Goal: Task Accomplishment & Management: Manage account settings

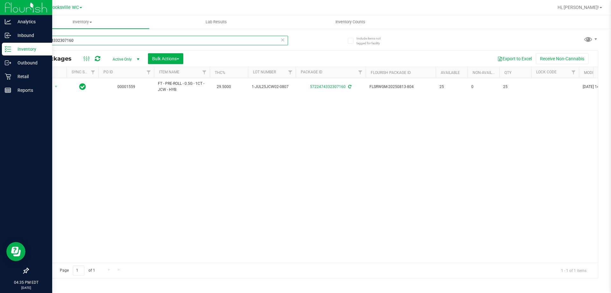
drag, startPoint x: 93, startPoint y: 40, endPoint x: 0, endPoint y: 45, distance: 93.1
click at [0, 45] on div "Analytics Inbound Inventory Outbound Retail Reports 04:35 PM EDT [DATE] 08/24 B…" at bounding box center [305, 146] width 611 height 293
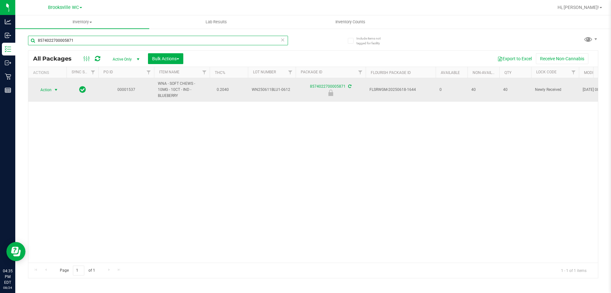
type input "8574022700005871"
drag, startPoint x: 47, startPoint y: 87, endPoint x: 51, endPoint y: 84, distance: 5.2
click at [47, 87] on span "Action" at bounding box center [43, 89] width 17 height 9
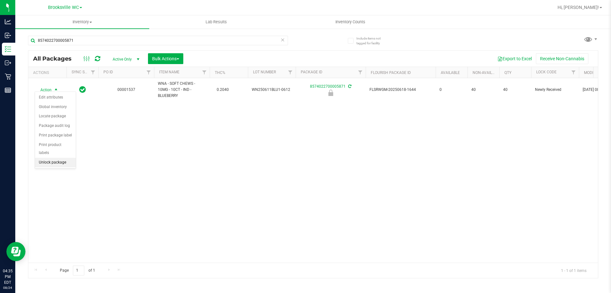
click at [53, 158] on li "Unlock package" at bounding box center [55, 163] width 41 height 10
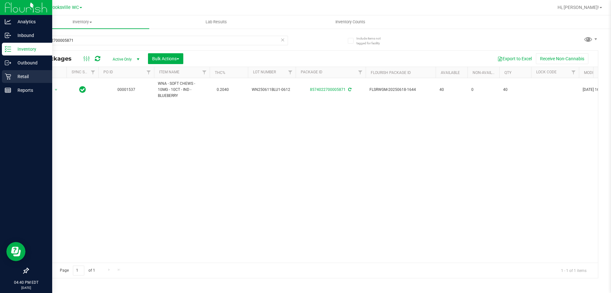
click at [17, 75] on p "Retail" at bounding box center [30, 77] width 38 height 8
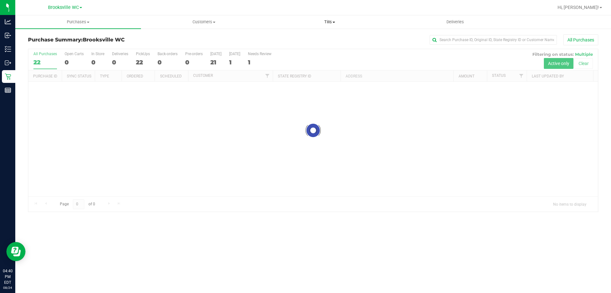
click at [331, 21] on span "Tills" at bounding box center [329, 22] width 125 height 6
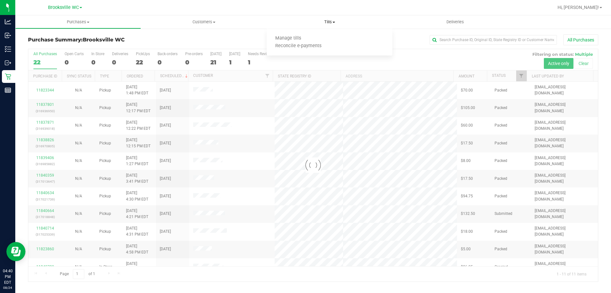
click at [323, 34] on ul "Manage tills Reconcile e-payments" at bounding box center [330, 42] width 126 height 27
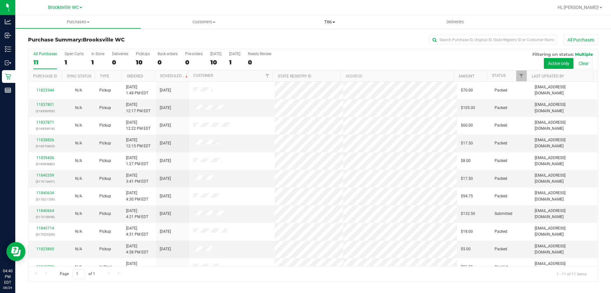
click at [332, 22] on span "Tills" at bounding box center [330, 22] width 126 height 6
click at [320, 40] on li "Manage tills" at bounding box center [330, 39] width 126 height 8
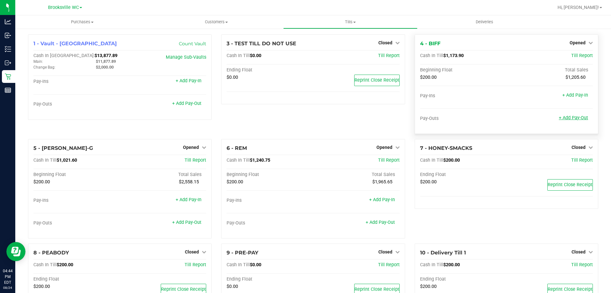
click at [581, 115] on div "+ Add Pay-Out" at bounding box center [573, 114] width 29 height 14
click at [578, 117] on link "+ Add Pay-Out" at bounding box center [573, 117] width 29 height 5
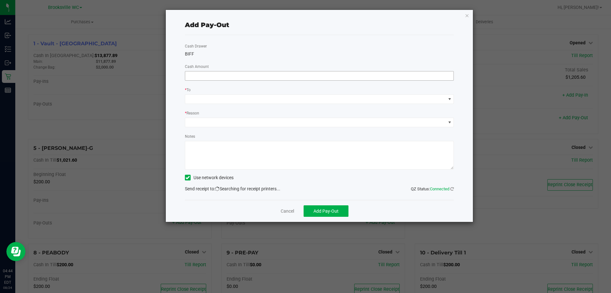
click at [355, 75] on input at bounding box center [319, 75] width 269 height 9
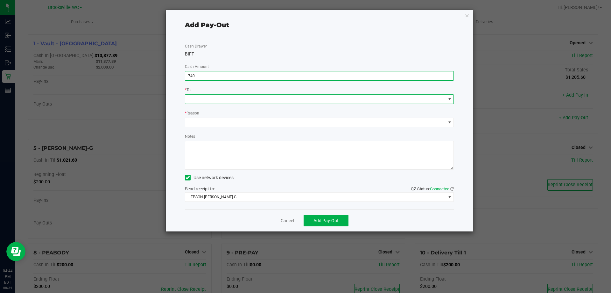
type input "$740.00"
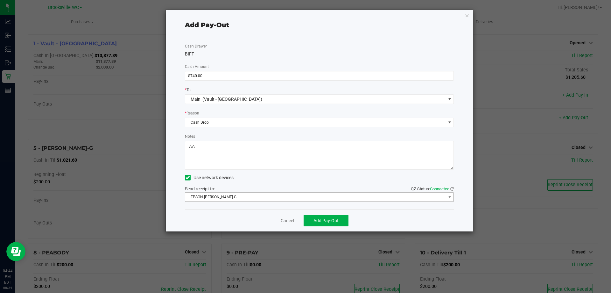
type textarea "AA"
click at [295, 197] on span "EPSON-[PERSON_NAME]-G" at bounding box center [315, 196] width 261 height 9
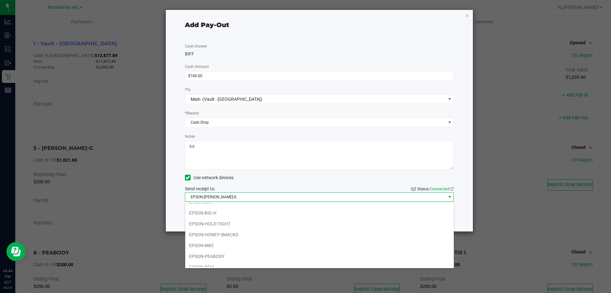
scroll to position [55, 0]
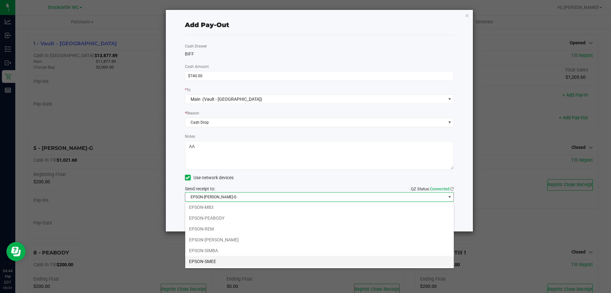
click at [296, 261] on li "EPSON-SMEE" at bounding box center [319, 261] width 269 height 11
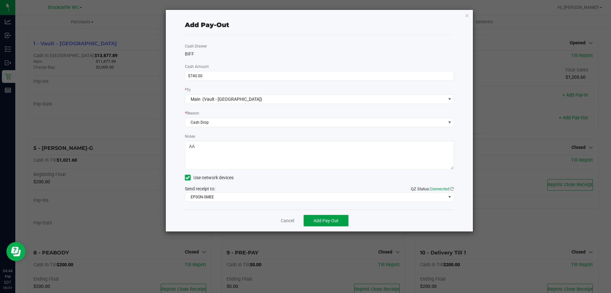
click at [334, 219] on span "Add Pay-Out" at bounding box center [326, 220] width 25 height 5
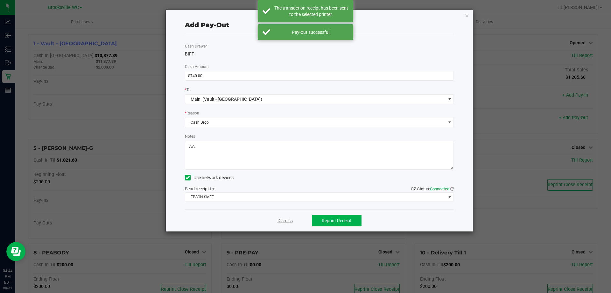
click at [289, 223] on link "Dismiss" at bounding box center [285, 220] width 15 height 7
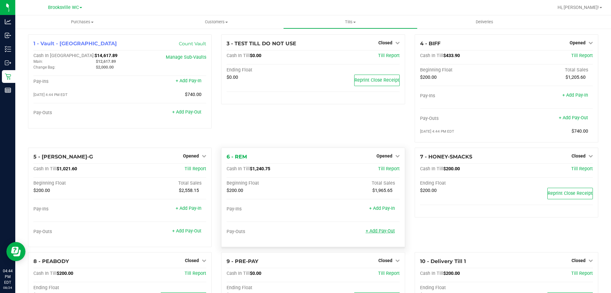
click at [384, 232] on link "+ Add Pay-Out" at bounding box center [380, 230] width 29 height 5
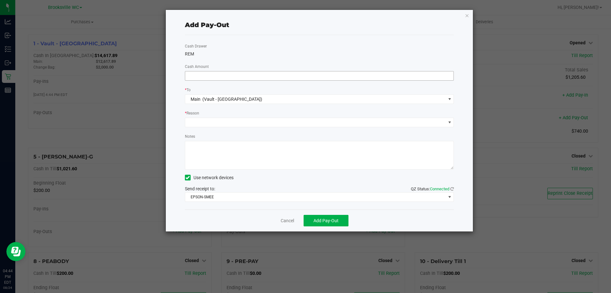
click at [342, 75] on input at bounding box center [319, 75] width 269 height 9
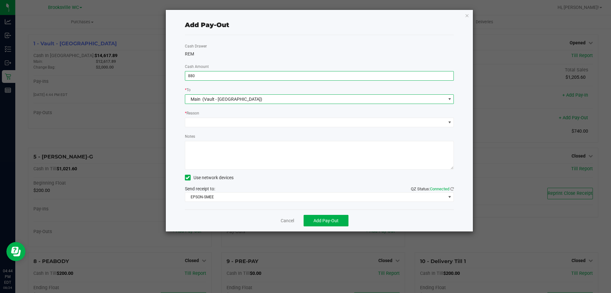
type input "$880.00"
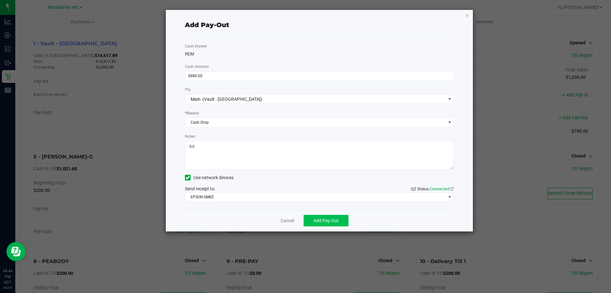
type textarea "AA"
click at [324, 221] on span "Add Pay-Out" at bounding box center [326, 220] width 25 height 5
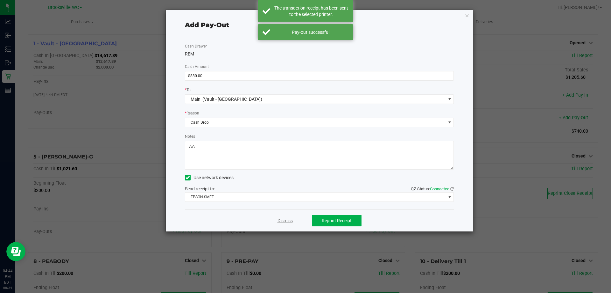
click at [283, 219] on link "Dismiss" at bounding box center [285, 220] width 15 height 7
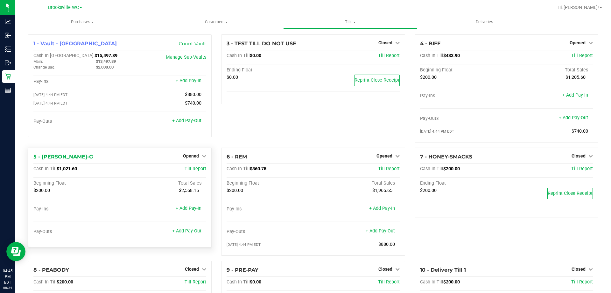
click at [188, 231] on link "+ Add Pay-Out" at bounding box center [186, 230] width 29 height 5
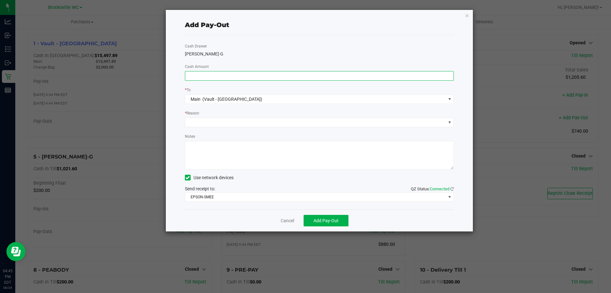
click at [350, 79] on input at bounding box center [319, 75] width 269 height 9
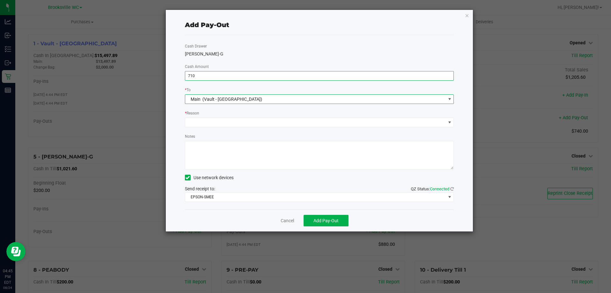
type input "$710.00"
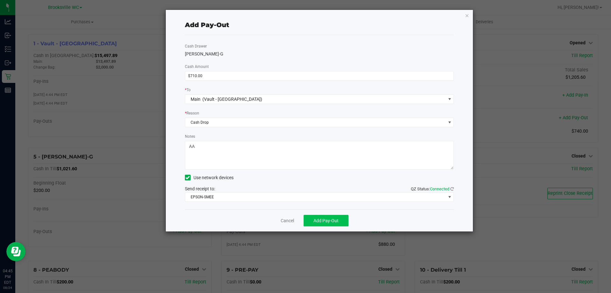
type textarea "AA"
click at [315, 220] on span "Add Pay-Out" at bounding box center [326, 220] width 25 height 5
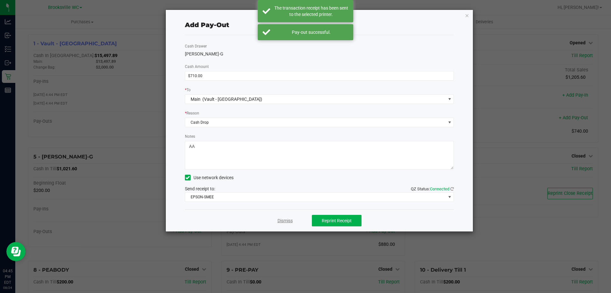
click at [288, 222] on link "Dismiss" at bounding box center [285, 220] width 15 height 7
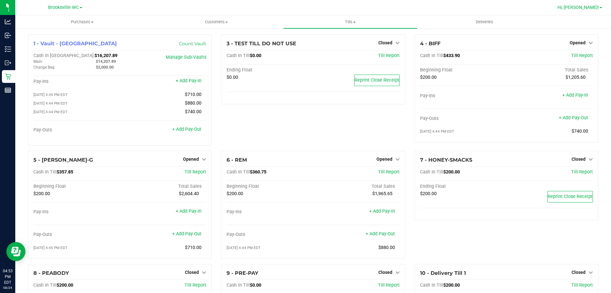
click at [601, 5] on link "Hi, [PERSON_NAME]!" at bounding box center [580, 7] width 50 height 7
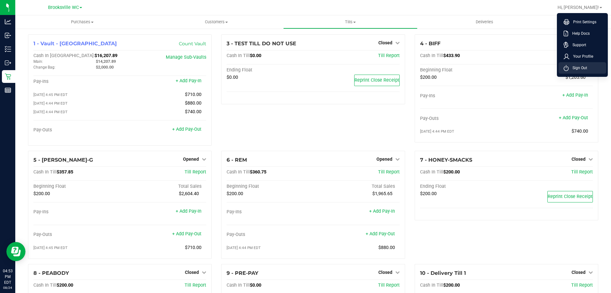
click at [583, 66] on span "Sign Out" at bounding box center [578, 68] width 18 height 6
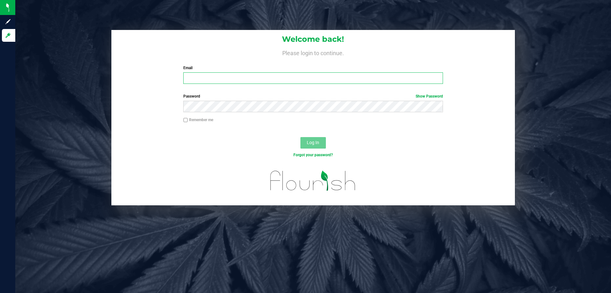
click at [210, 77] on input "Email" at bounding box center [312, 77] width 259 height 11
type input "[EMAIL_ADDRESS][DOMAIN_NAME]"
click at [301, 137] on button "Log In" at bounding box center [313, 142] width 25 height 11
